Goal: Task Accomplishment & Management: Manage account settings

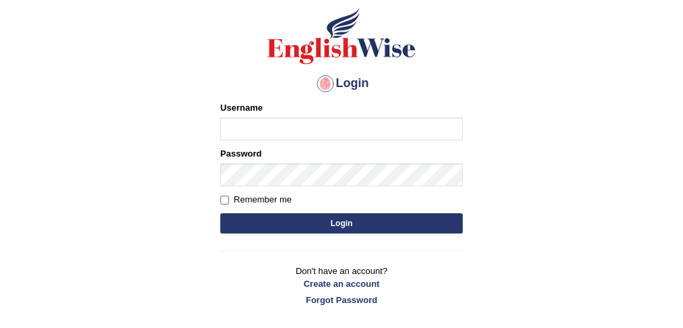
scroll to position [89, 0]
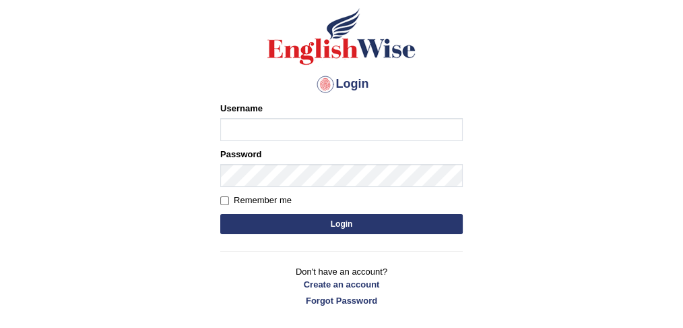
type input "jolina_fabia"
click at [304, 222] on button "Login" at bounding box center [341, 224] width 243 height 20
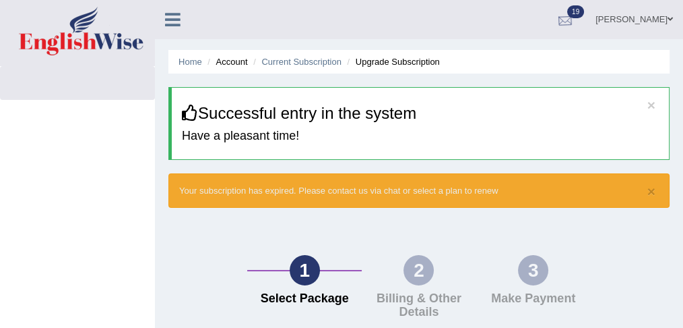
click at [575, 10] on div at bounding box center [565, 20] width 20 height 20
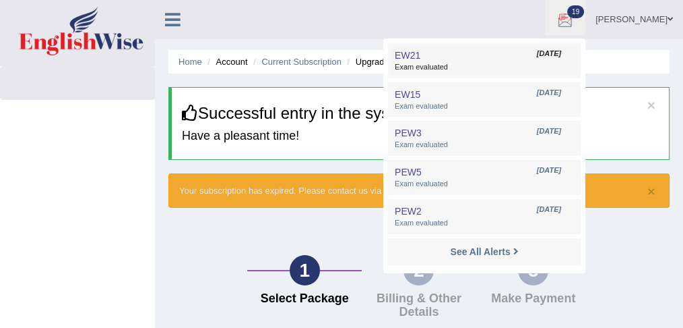
click at [537, 55] on link "EW21 [DATE] Exam evaluated" at bounding box center [485, 60] width 186 height 28
